Goal: Obtain resource: Obtain resource

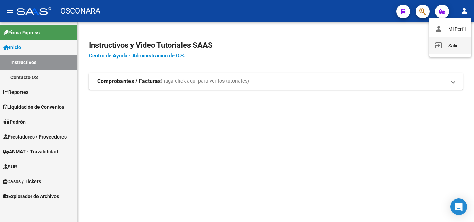
click at [443, 50] on button "exit_to_app Salir" at bounding box center [450, 45] width 42 height 17
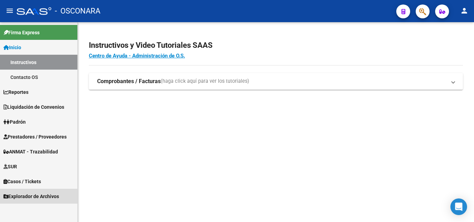
click at [12, 199] on span "Explorador de Archivos" at bounding box center [31, 197] width 56 height 8
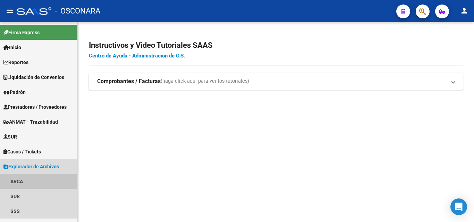
click at [19, 182] on link "ARCA" at bounding box center [38, 181] width 77 height 15
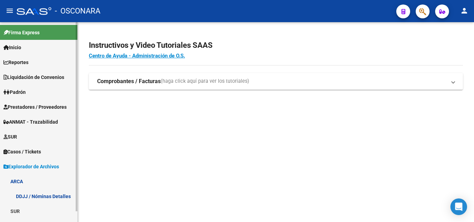
click at [34, 196] on link "DDJJ / Nóminas Detalles" at bounding box center [38, 196] width 77 height 15
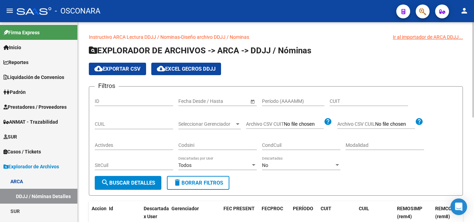
click at [253, 99] on span "Open calendar" at bounding box center [252, 101] width 17 height 17
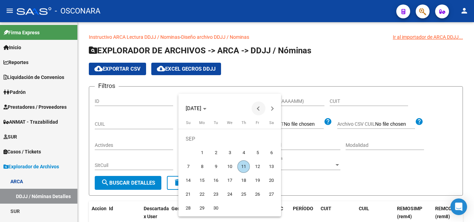
click at [260, 110] on span "Previous month" at bounding box center [259, 109] width 14 height 14
click at [260, 140] on span "1" at bounding box center [257, 139] width 12 height 12
type input "[DATE]"
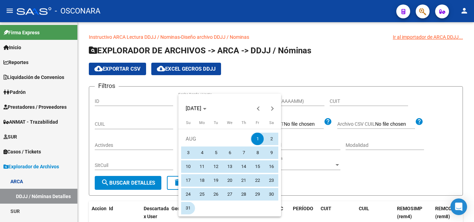
click at [187, 208] on span "31" at bounding box center [188, 208] width 12 height 12
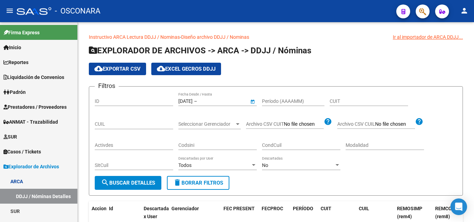
type input "[DATE]"
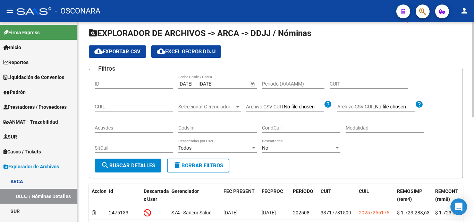
scroll to position [35, 0]
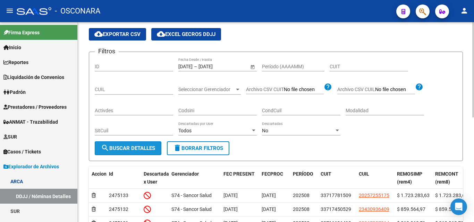
click at [138, 154] on button "search Buscar Detalles" at bounding box center [128, 149] width 67 height 14
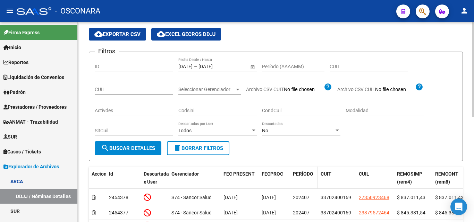
scroll to position [0, 0]
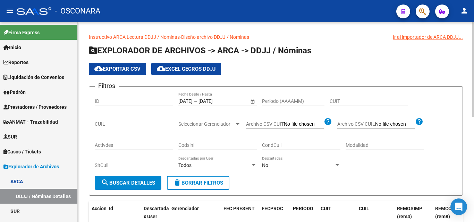
click at [124, 70] on span "cloud_download Exportar CSV" at bounding box center [117, 69] width 46 height 6
click at [30, 81] on span "Liquidación de Convenios" at bounding box center [33, 78] width 61 height 8
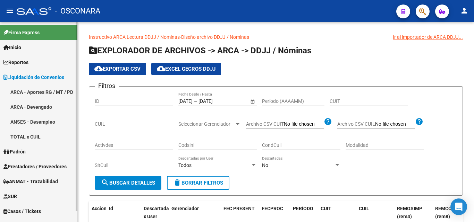
click at [18, 95] on link "ARCA - Aportes RG / MT / PD" at bounding box center [38, 92] width 77 height 15
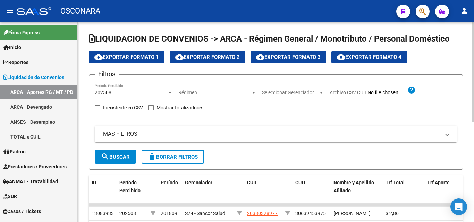
click at [170, 92] on div at bounding box center [169, 93] width 3 height 2
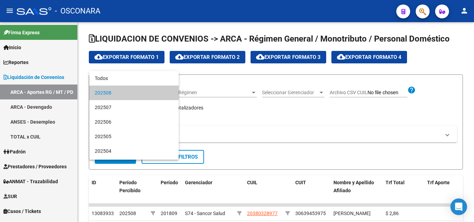
drag, startPoint x: 134, startPoint y: 93, endPoint x: 104, endPoint y: 95, distance: 29.9
click at [92, 95] on mat-option "202508" at bounding box center [134, 93] width 90 height 15
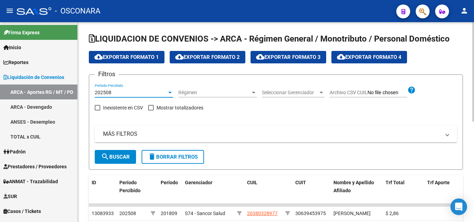
click at [151, 108] on span at bounding box center [151, 108] width 6 height 6
click at [151, 111] on input "Mostrar totalizadores" at bounding box center [151, 111] width 0 height 0
checkbox input "true"
click at [116, 160] on span "search Buscar" at bounding box center [115, 157] width 29 height 6
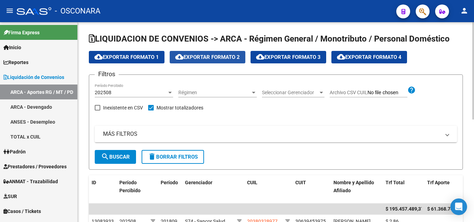
click at [228, 61] on button "cloud_download Exportar Formato 2" at bounding box center [208, 57] width 76 height 12
